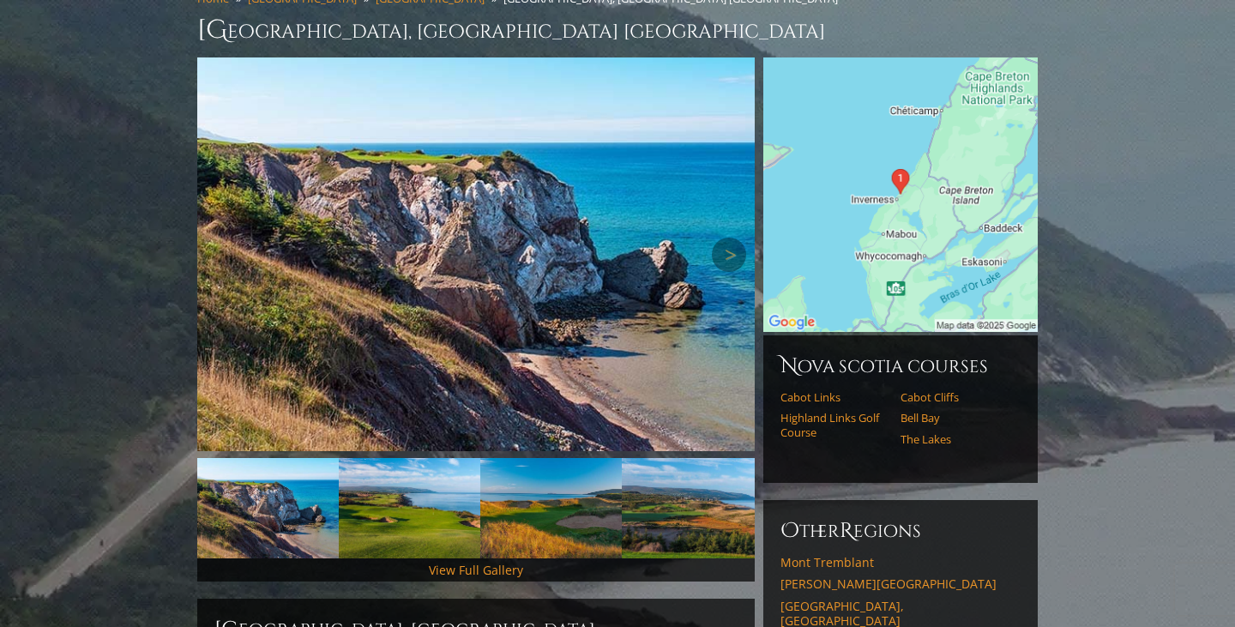
scroll to position [180, 0]
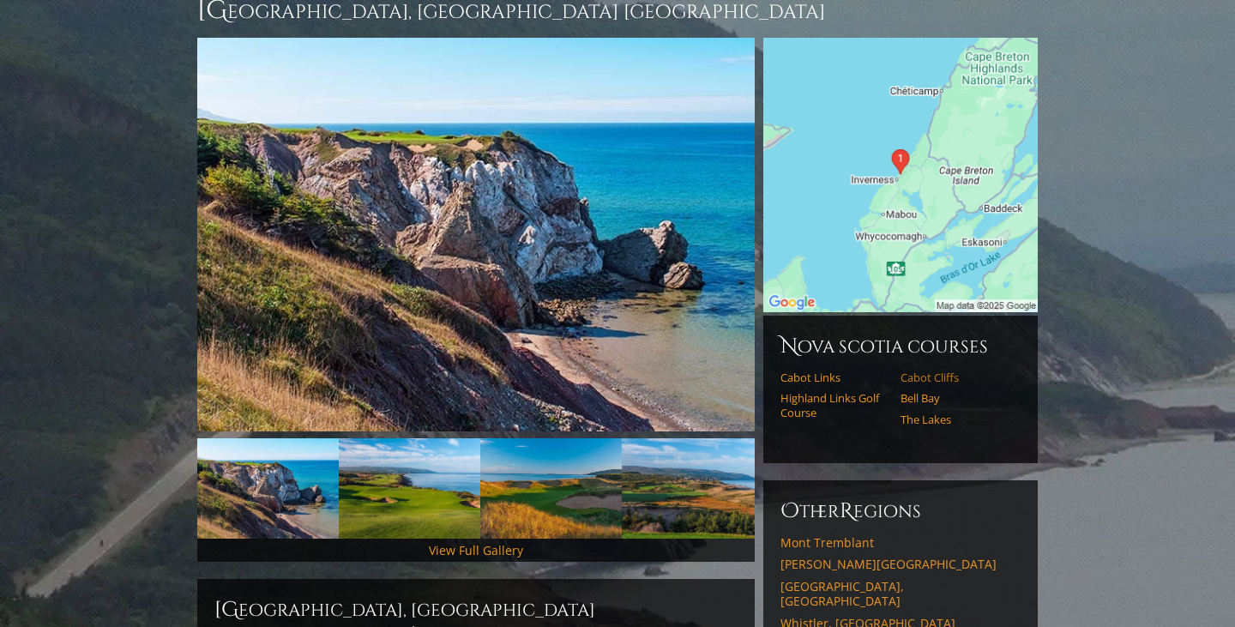
click at [929, 370] on link "Cabot Cliffs" at bounding box center [954, 377] width 109 height 14
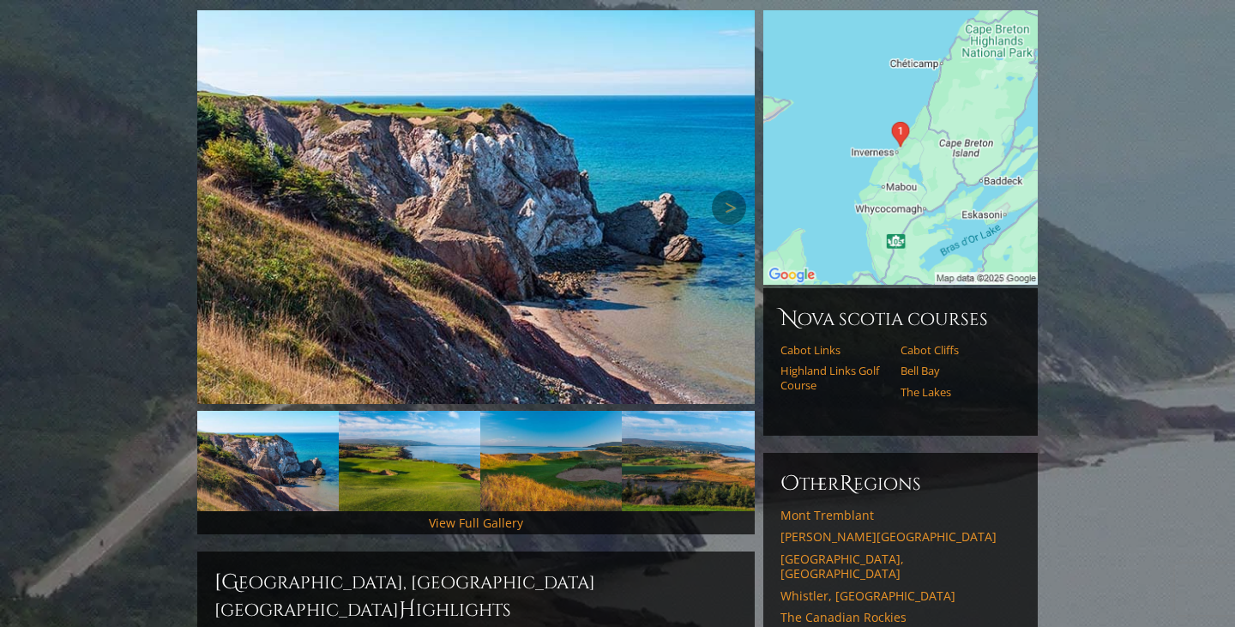
scroll to position [221, 0]
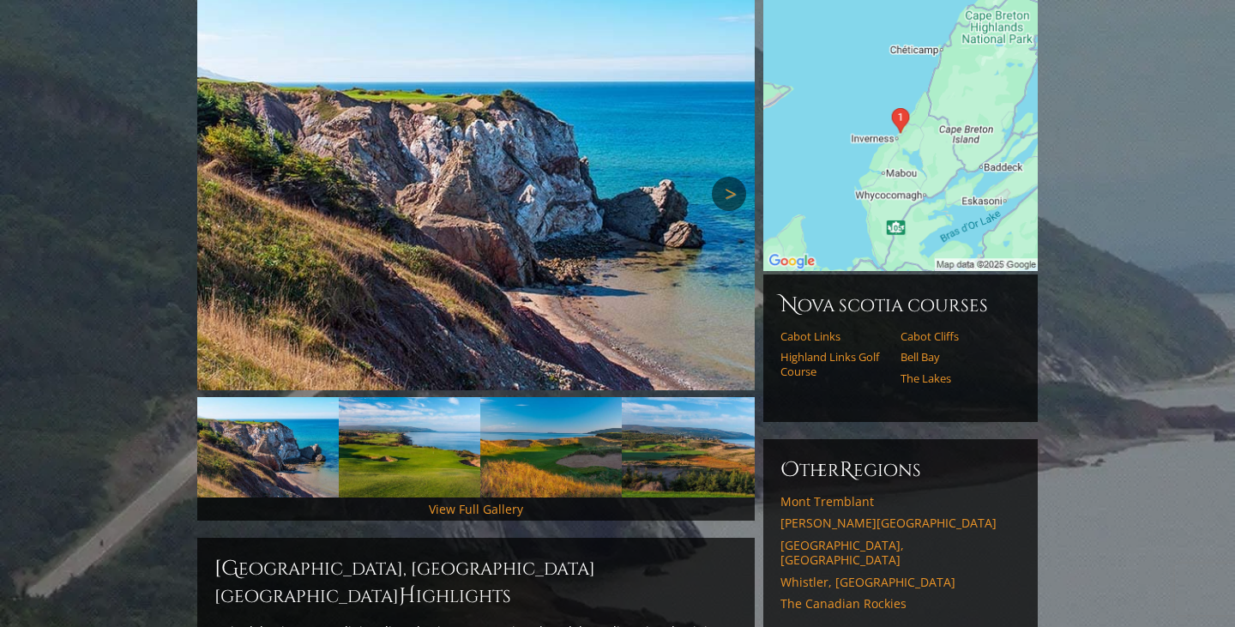
click at [726, 177] on link "Next" at bounding box center [729, 194] width 34 height 34
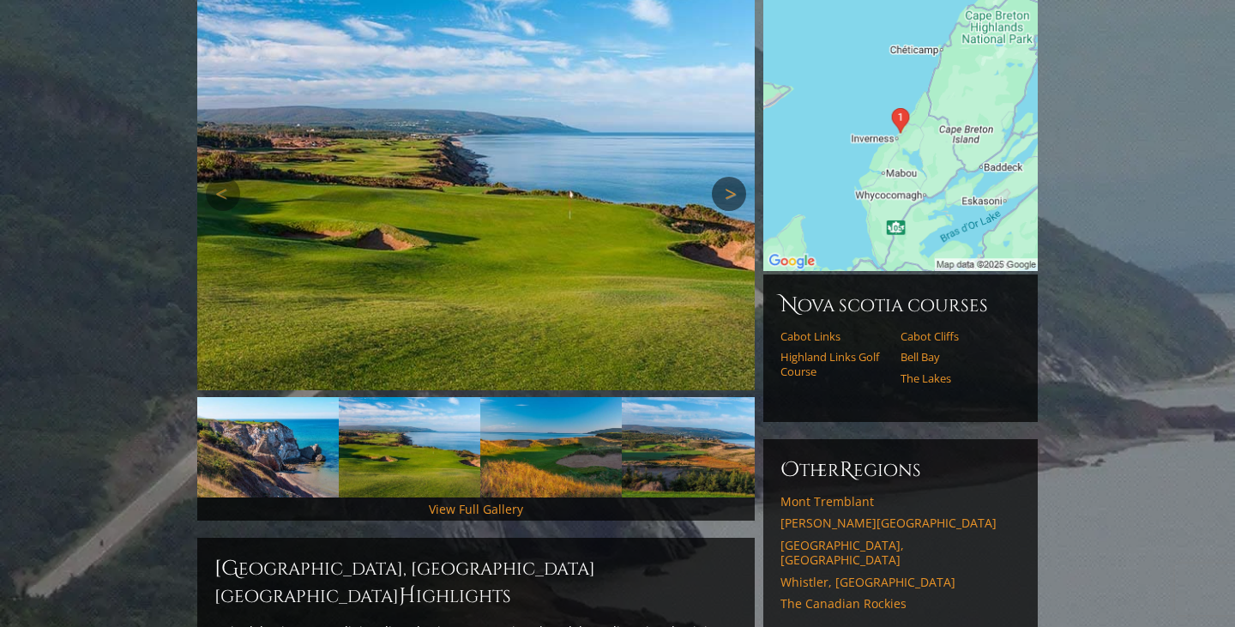
click at [726, 177] on link "Next" at bounding box center [729, 194] width 34 height 34
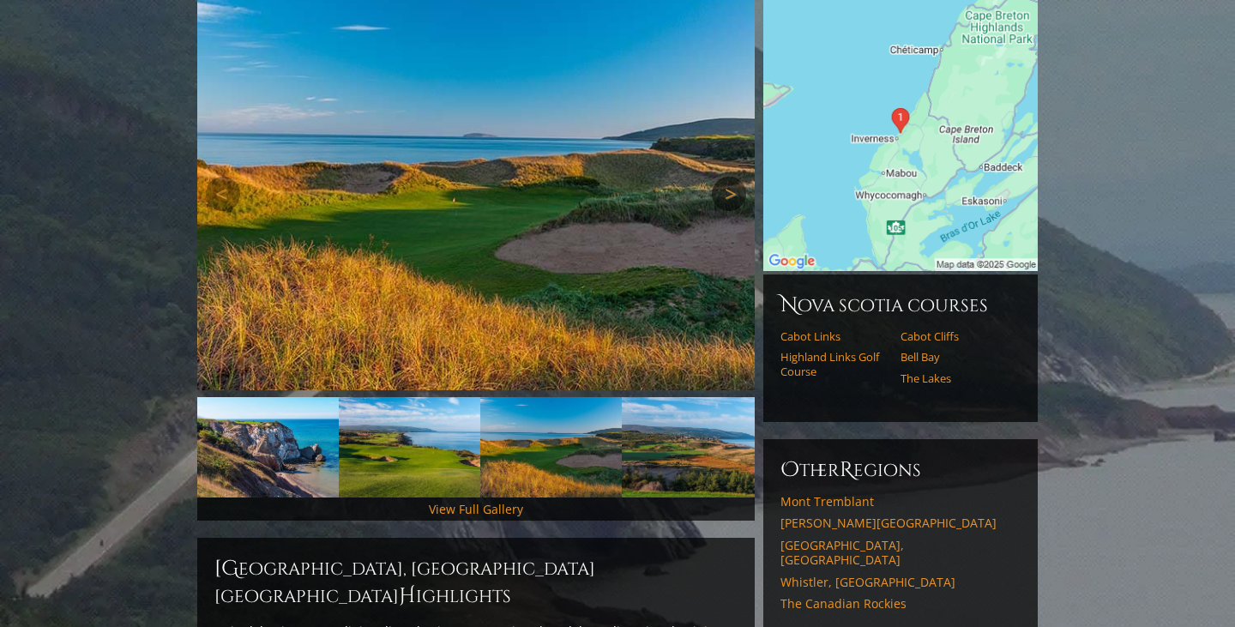
click at [726, 177] on link "Next" at bounding box center [729, 194] width 34 height 34
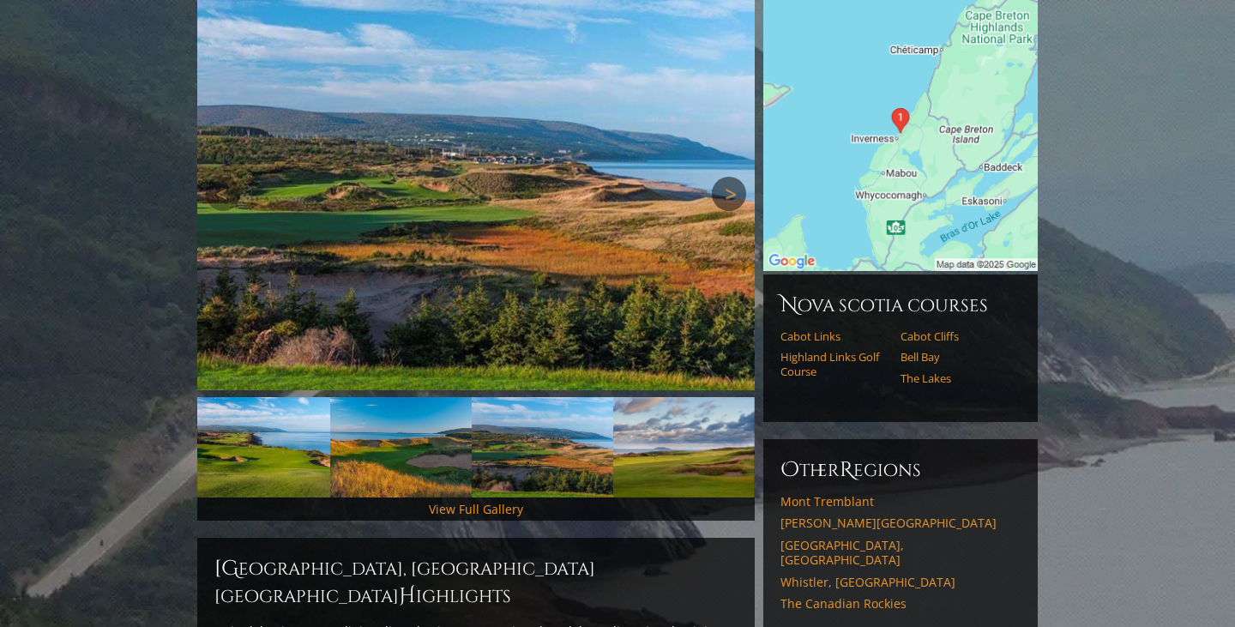
click at [726, 177] on link "Next" at bounding box center [729, 194] width 34 height 34
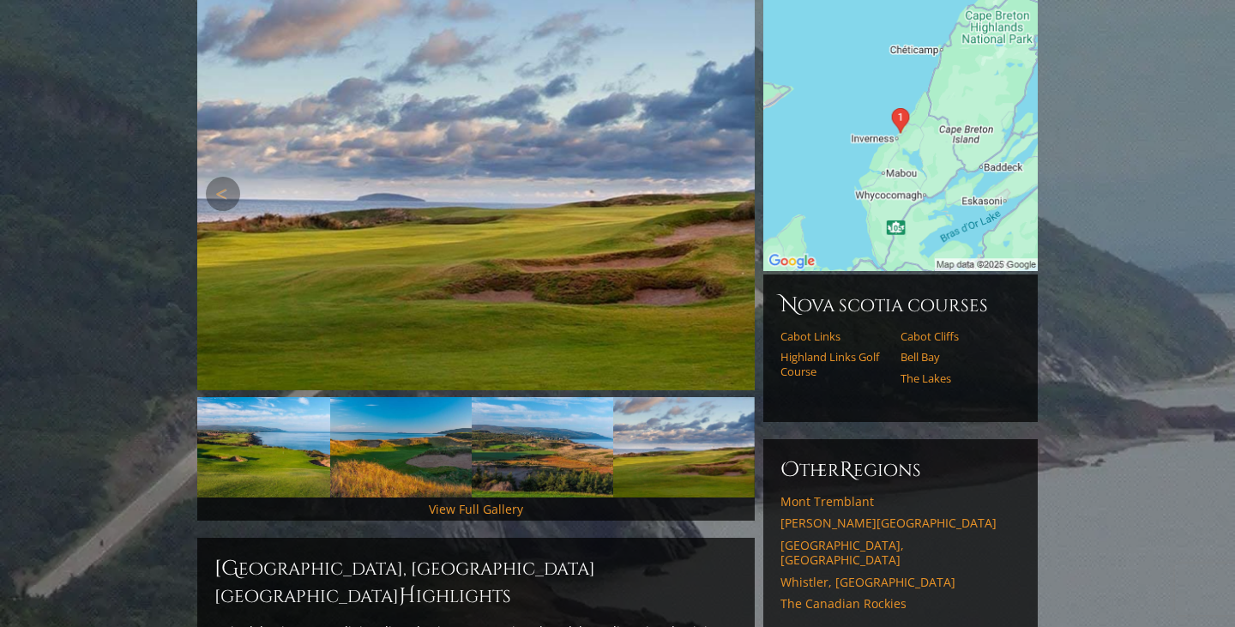
click at [726, 177] on link "Next" at bounding box center [729, 194] width 34 height 34
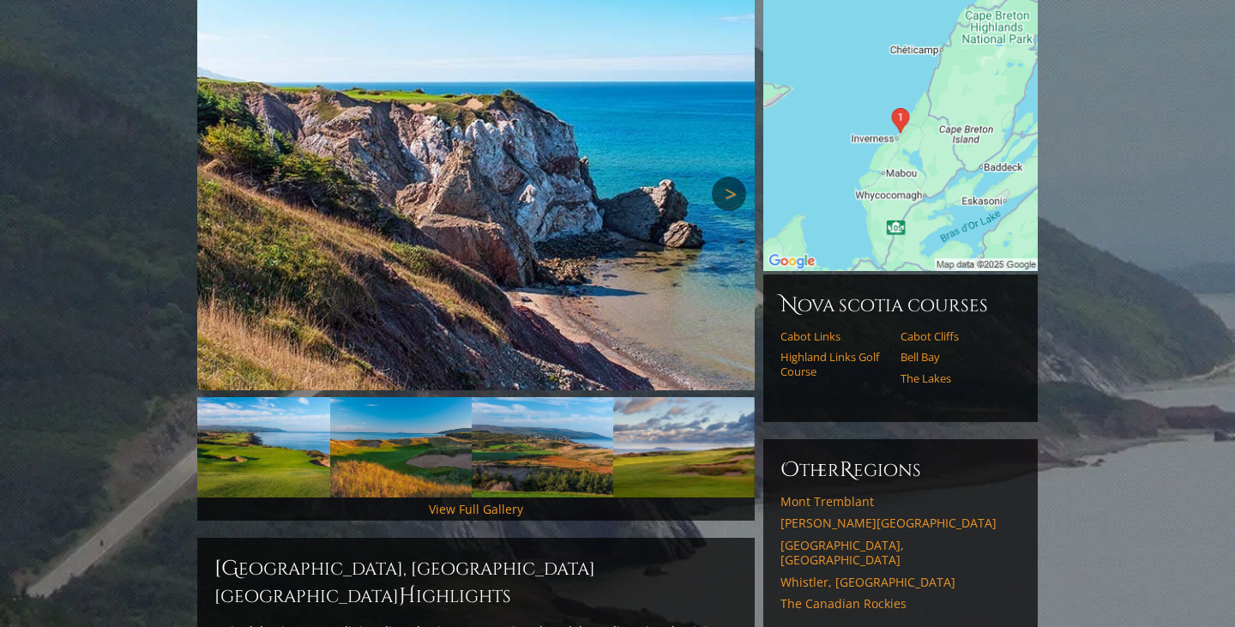
click at [726, 177] on link "Next" at bounding box center [729, 194] width 34 height 34
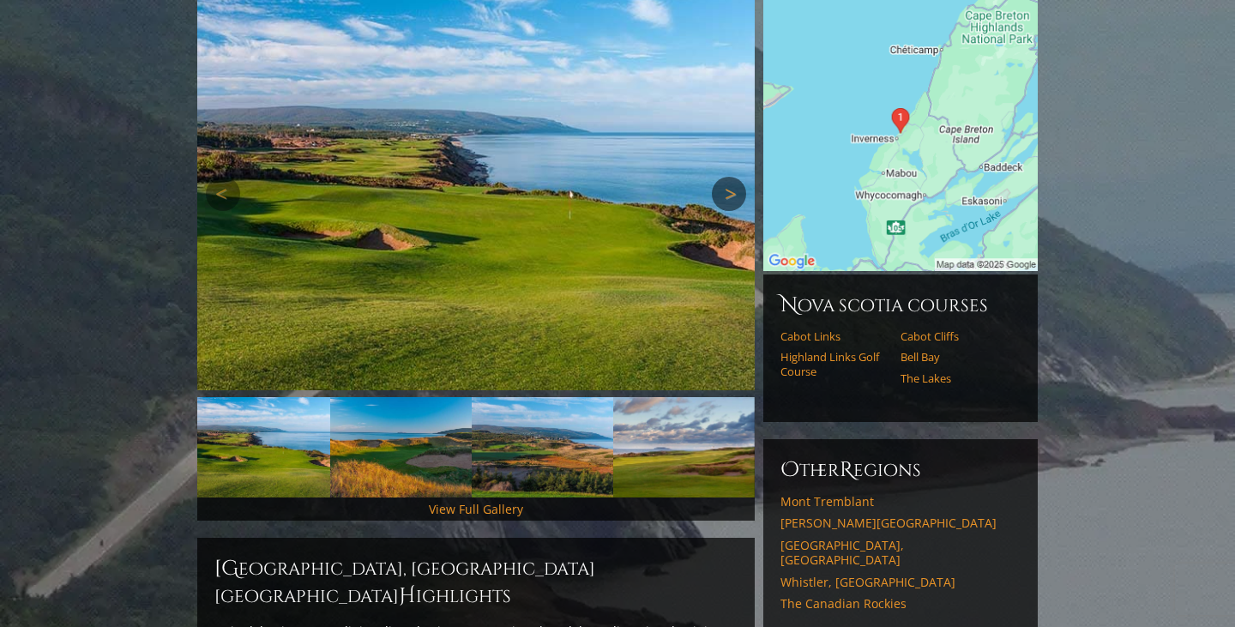
click at [726, 177] on link "Next" at bounding box center [729, 194] width 34 height 34
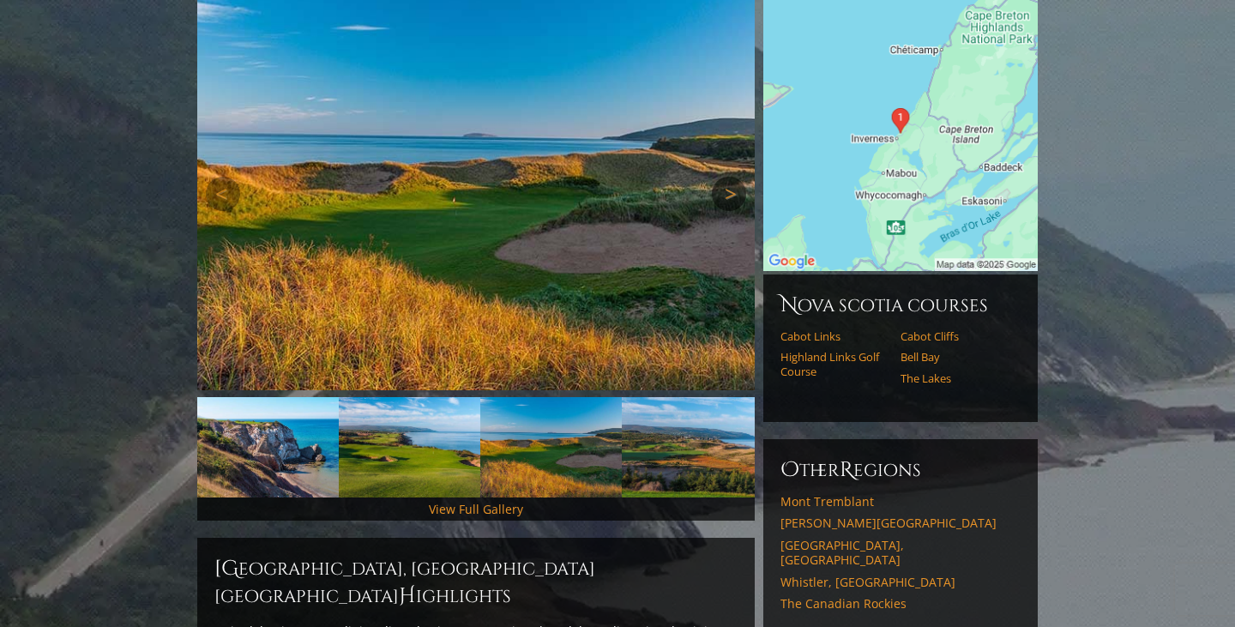
click at [726, 177] on link "Next" at bounding box center [729, 194] width 34 height 34
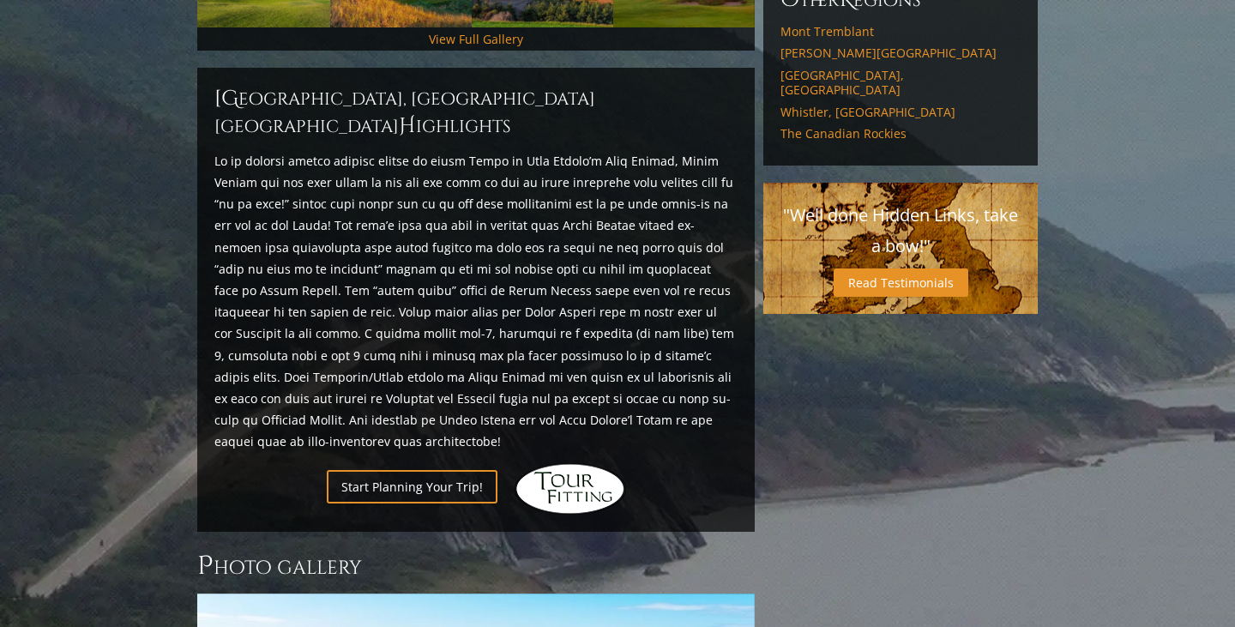
scroll to position [704, 0]
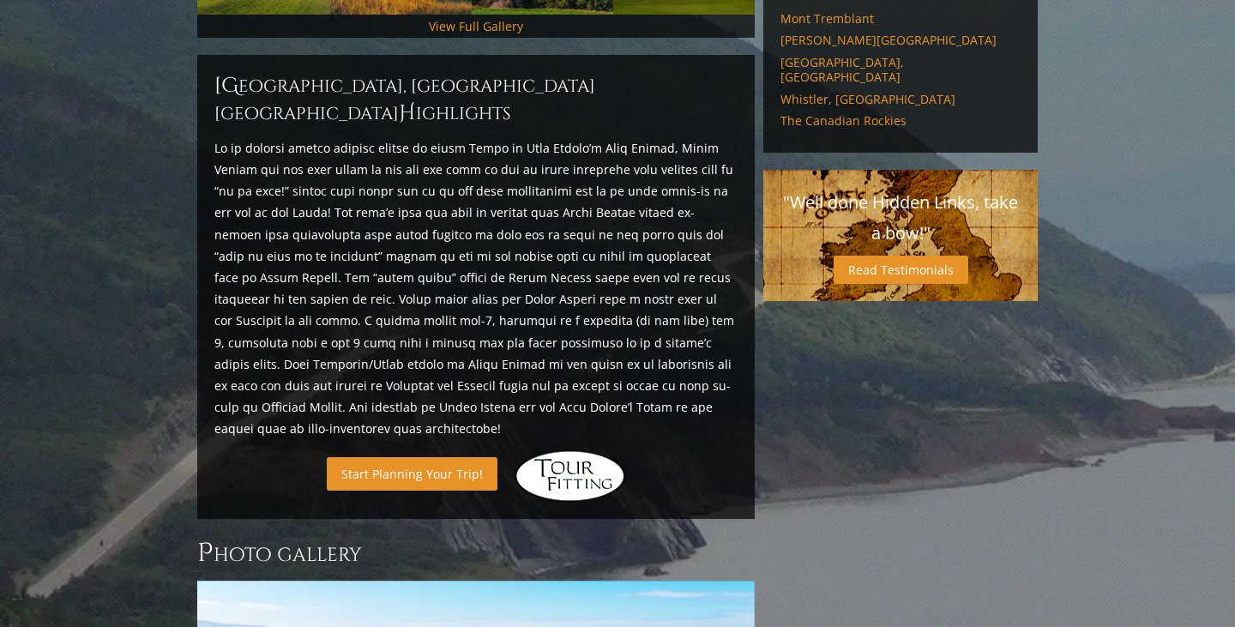
click at [399, 457] on link "Start Planning Your Trip!" at bounding box center [412, 473] width 171 height 33
